Goal: Check status: Check status

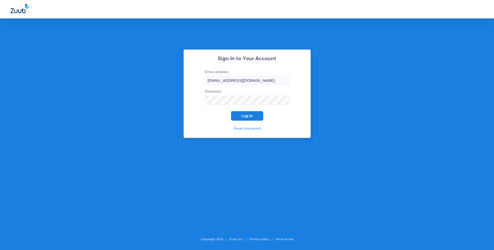
click at [246, 116] on span "Log In" at bounding box center [246, 116] width 11 height 4
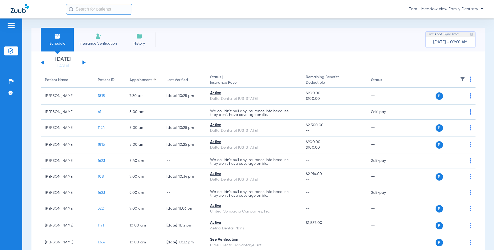
click at [83, 62] on button at bounding box center [83, 62] width 3 height 4
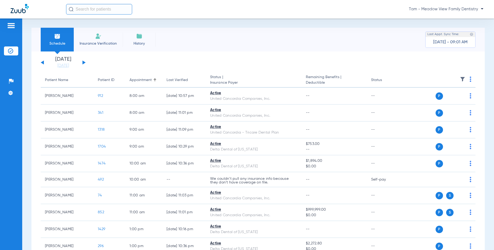
click at [83, 61] on div "[DATE] [DATE] [DATE] [DATE] [DATE] [DATE] [DATE] [DATE] [DATE] [DATE] [DATE] [D…" at bounding box center [63, 63] width 45 height 12
click at [83, 62] on button at bounding box center [83, 62] width 3 height 4
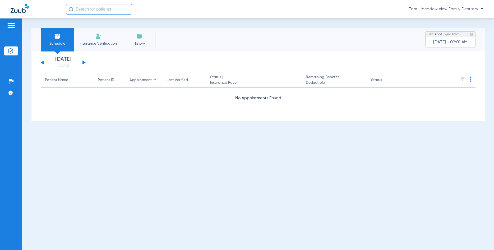
click at [83, 62] on button at bounding box center [83, 62] width 3 height 4
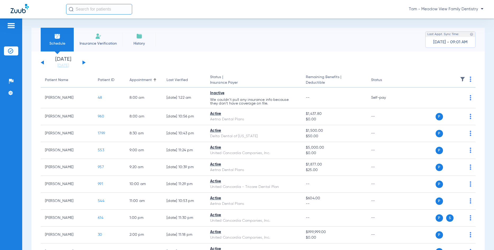
click at [83, 62] on button at bounding box center [83, 62] width 3 height 4
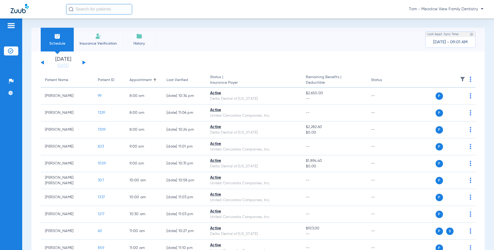
click at [83, 62] on button at bounding box center [83, 62] width 3 height 4
click at [82, 62] on button at bounding box center [83, 62] width 3 height 4
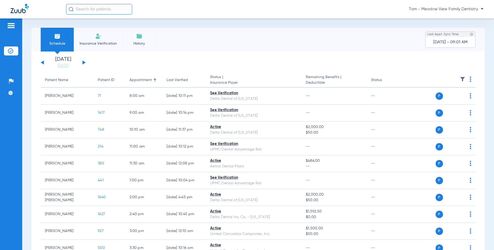
click at [83, 62] on button at bounding box center [83, 62] width 3 height 4
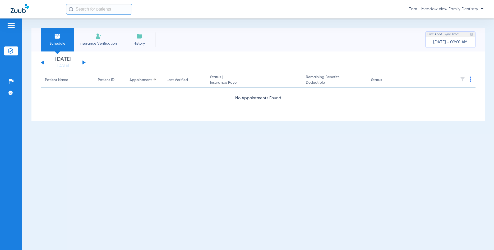
click at [83, 62] on button at bounding box center [83, 62] width 3 height 4
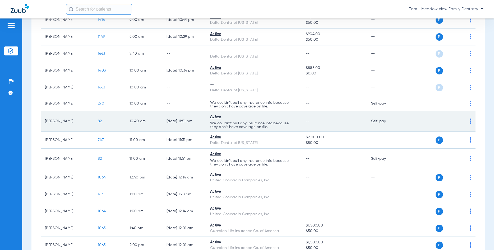
scroll to position [279, 0]
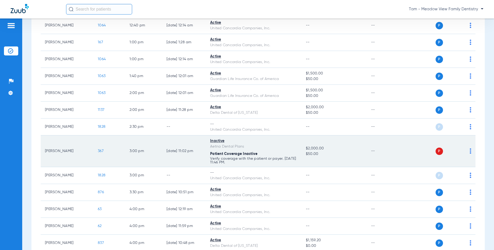
click at [100, 151] on span "367" at bounding box center [101, 151] width 6 height 4
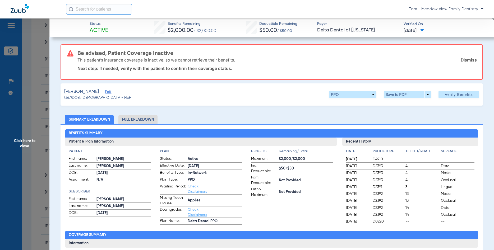
click at [19, 144] on span "Click here to close" at bounding box center [24, 143] width 49 height 250
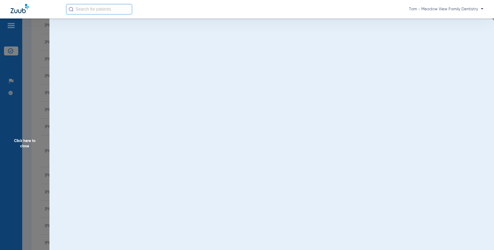
click at [22, 142] on span "Click here to close" at bounding box center [24, 143] width 49 height 250
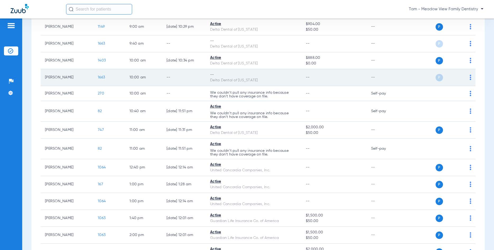
scroll to position [0, 0]
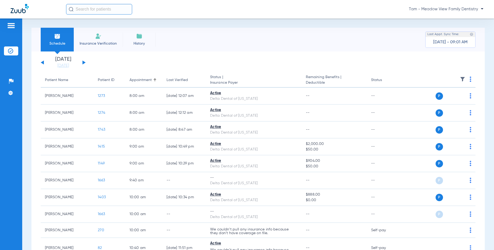
click at [82, 62] on button at bounding box center [83, 62] width 3 height 4
